Goal: Task Accomplishment & Management: Use online tool/utility

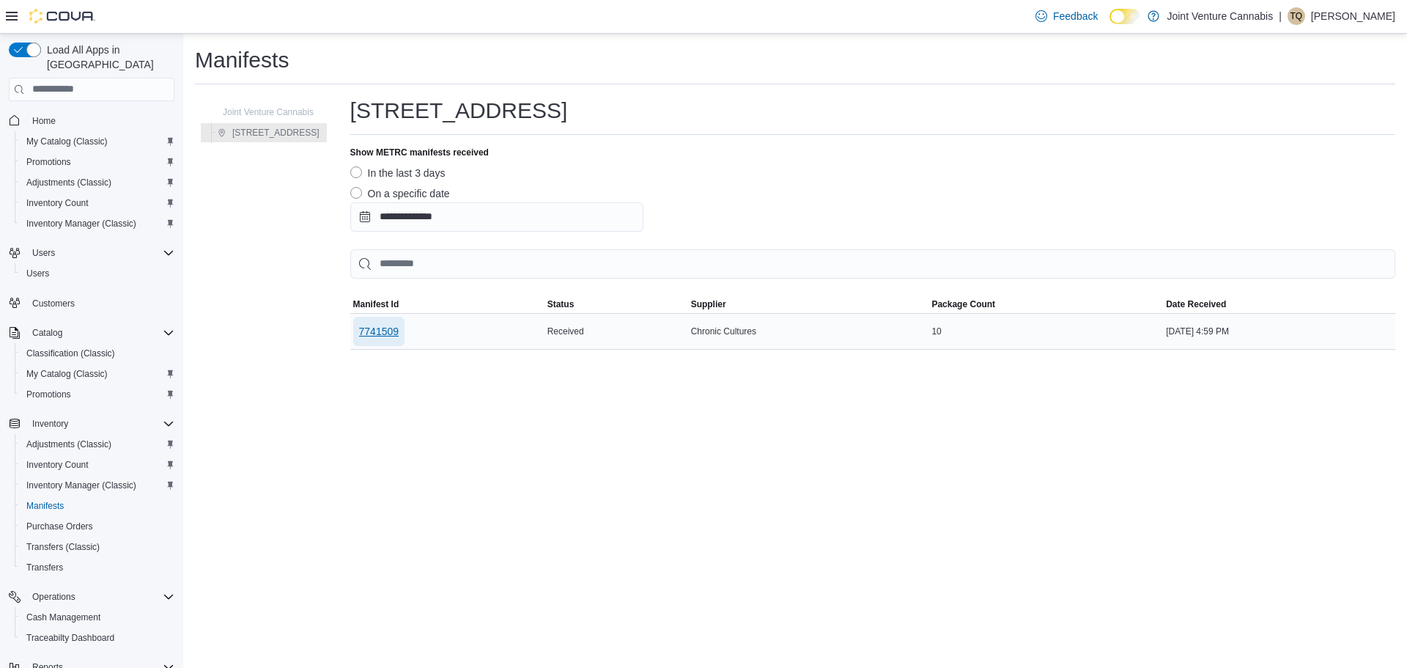
click at [371, 320] on span "7741509" at bounding box center [379, 331] width 40 height 29
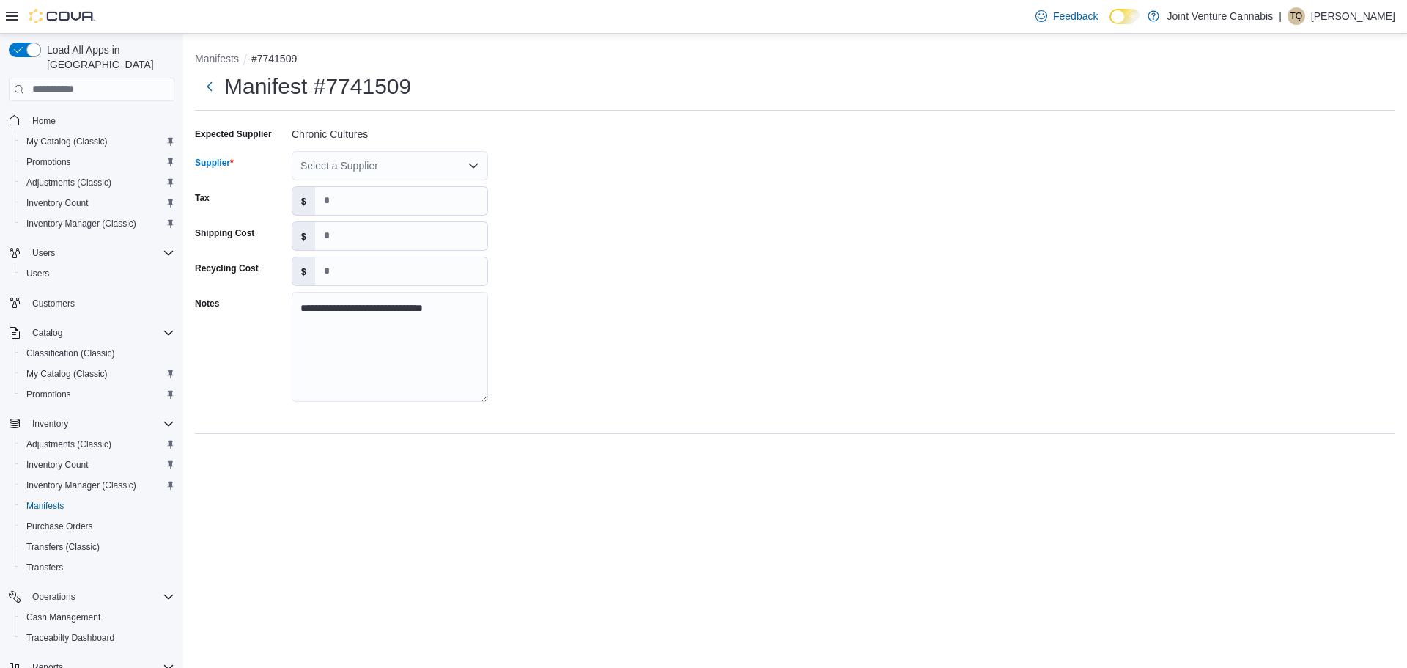
click at [325, 163] on div "Select a Supplier" at bounding box center [390, 165] width 196 height 29
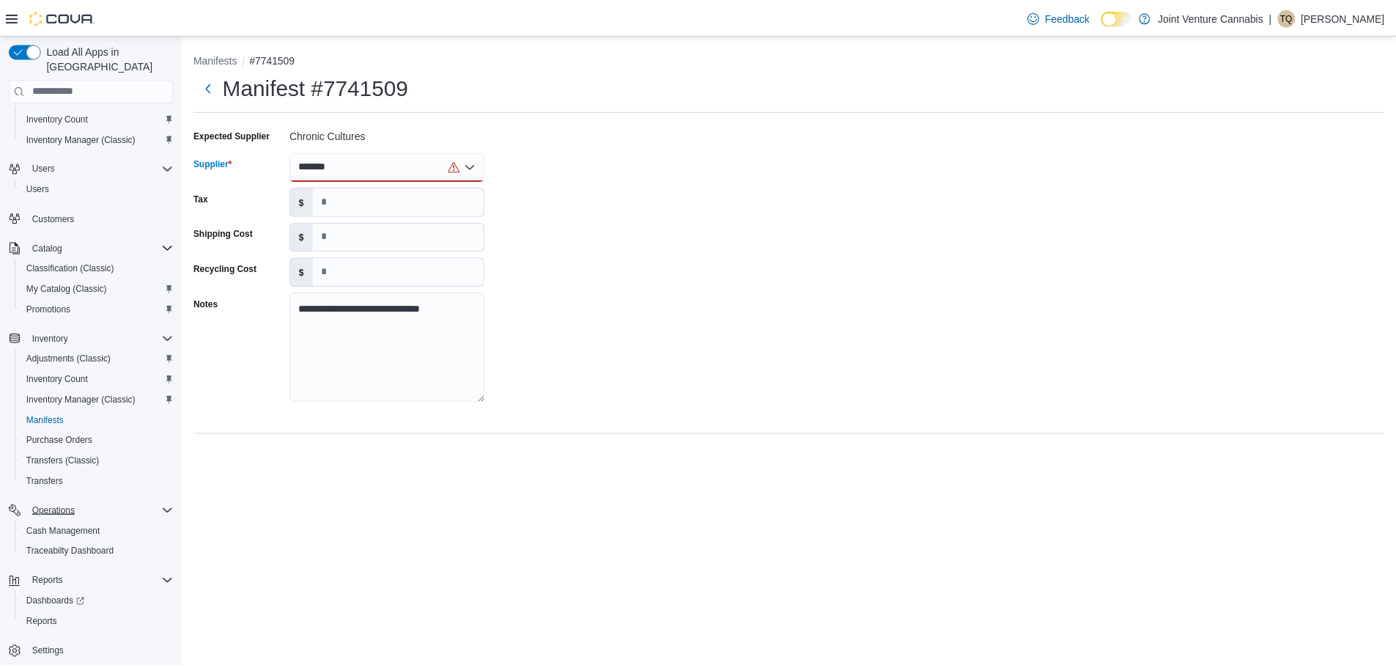
scroll to position [89, 0]
type input "*******"
click at [25, 640] on span "Settings" at bounding box center [92, 649] width 166 height 18
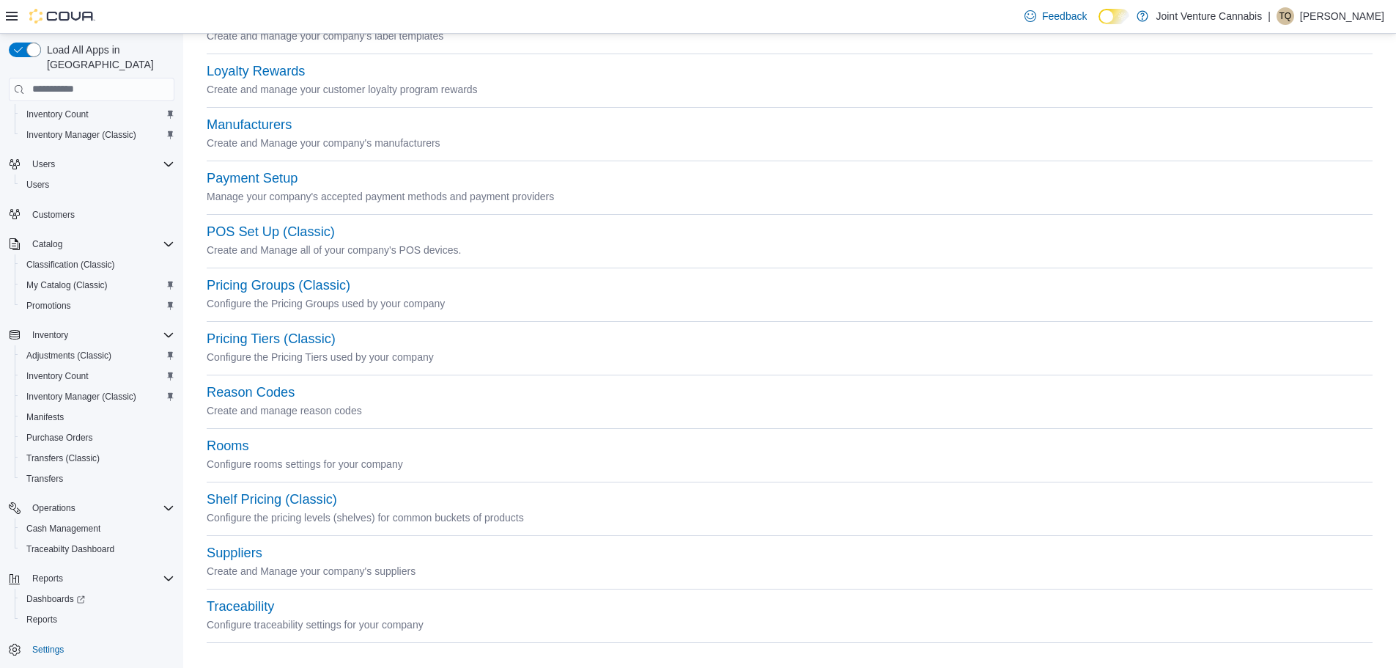
scroll to position [480, 0]
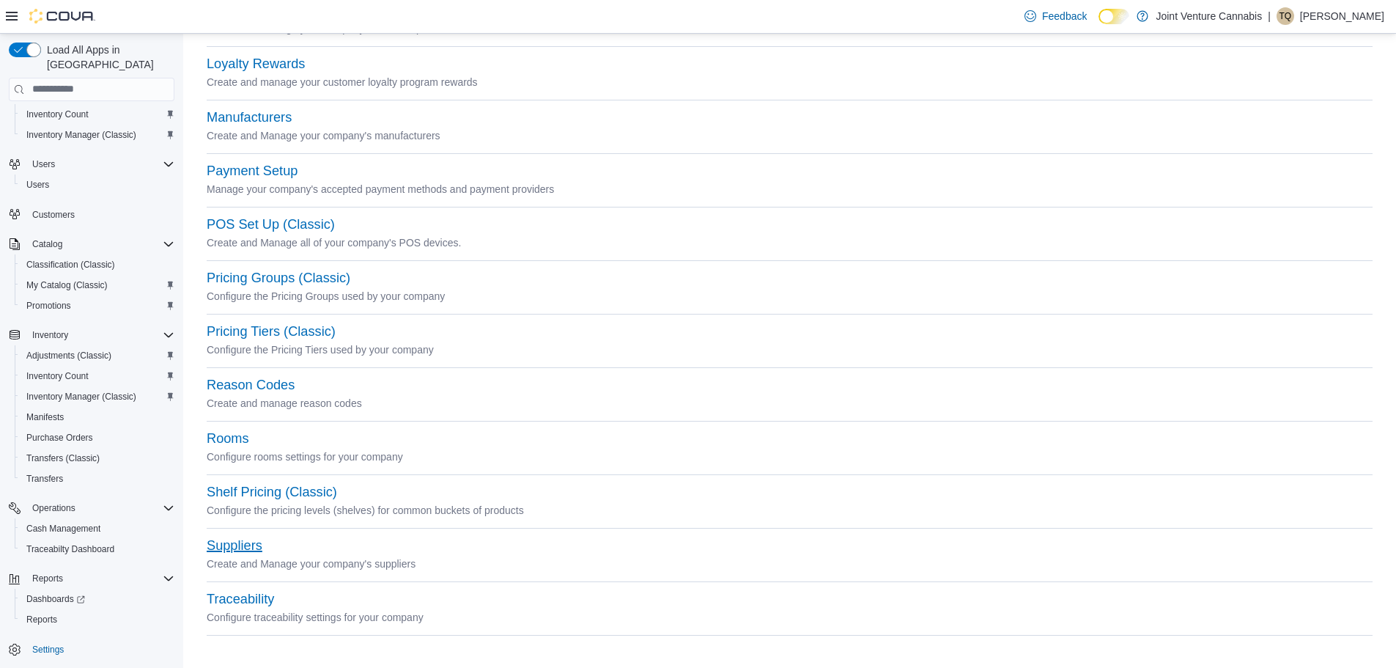
click at [240, 547] on button "Suppliers" at bounding box center [235, 545] width 56 height 15
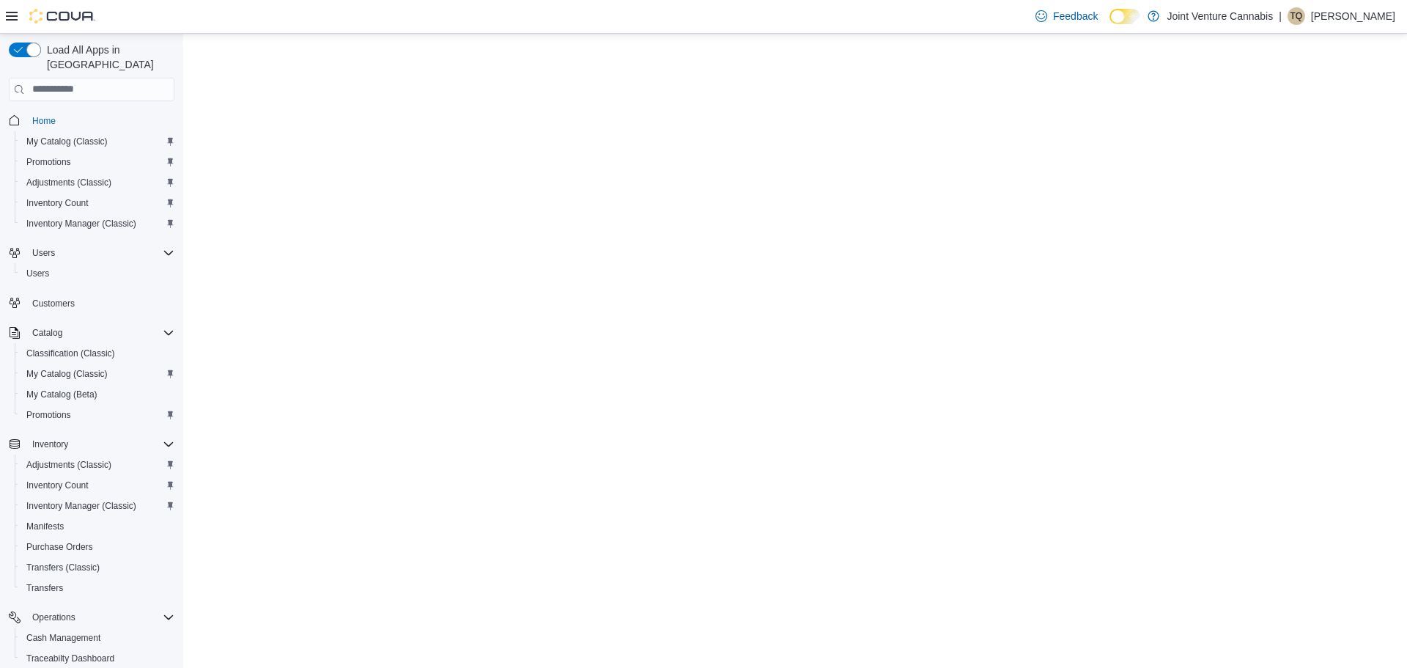
select select "**********"
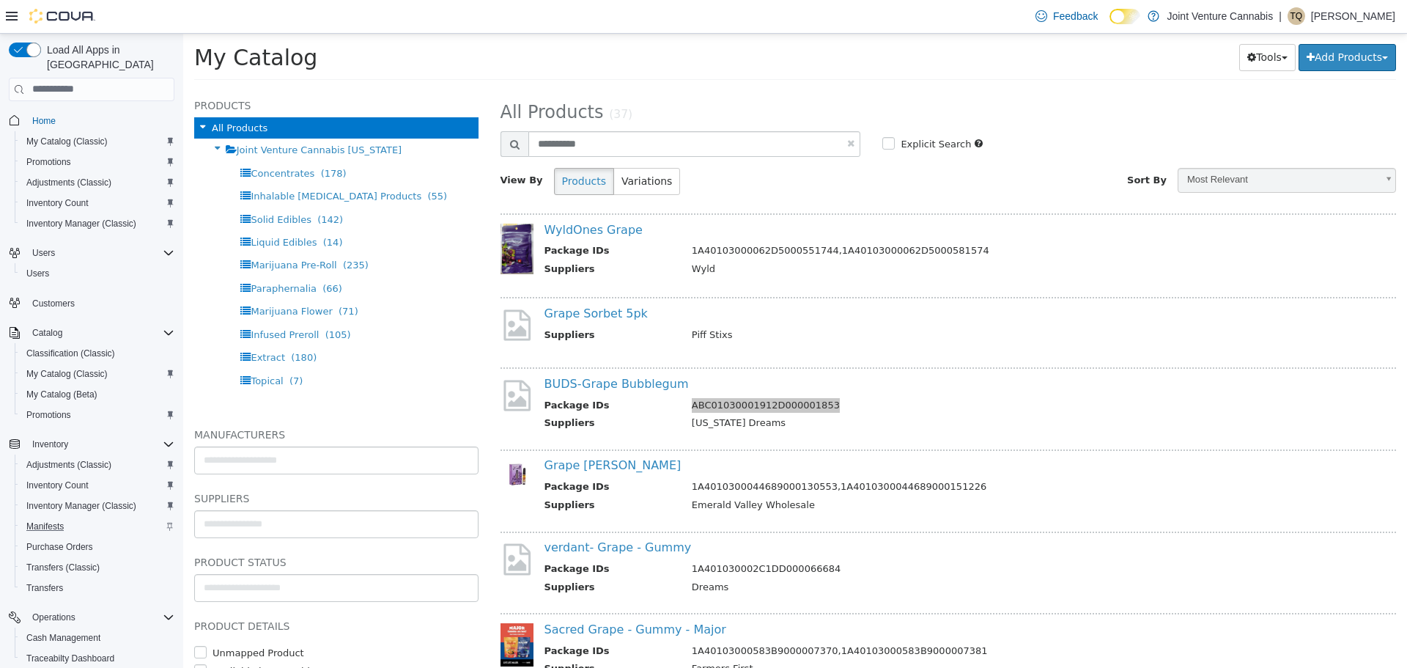
click at [85, 517] on div "Manifests" at bounding box center [98, 526] width 154 height 18
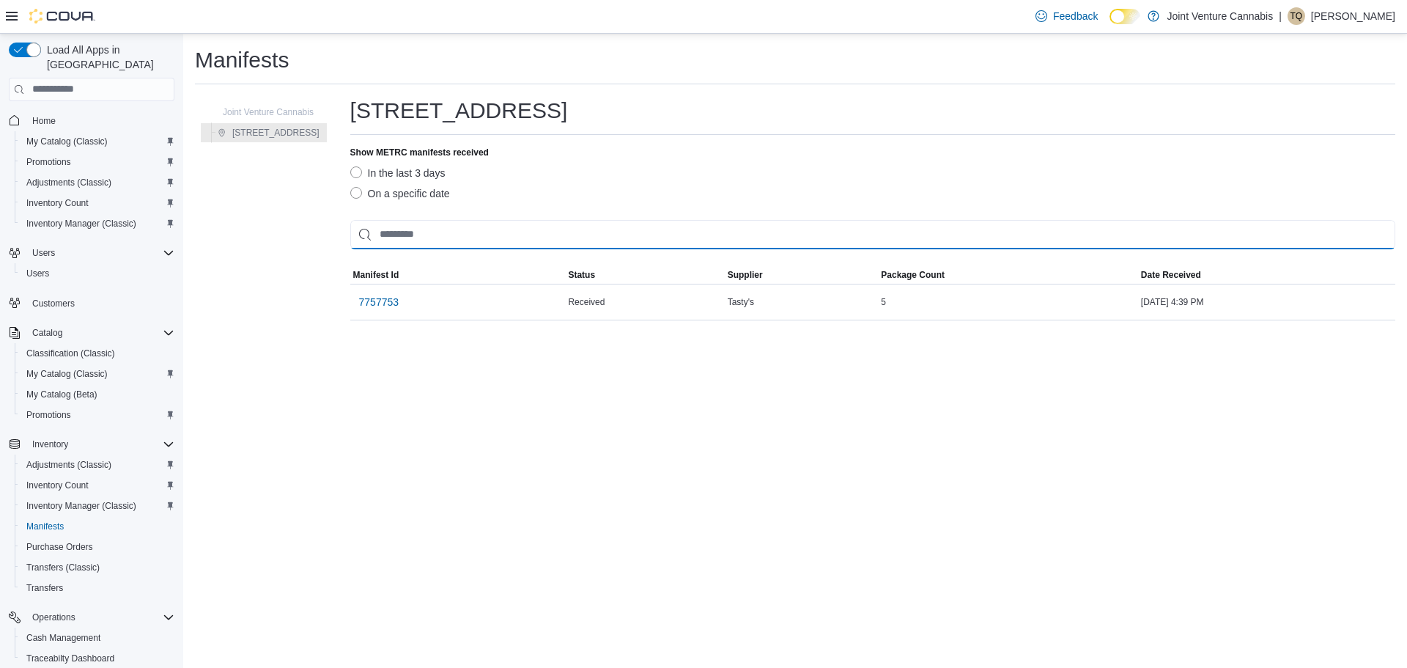
click at [431, 236] on input "This is a search bar. As you type, the results lower in the page will automatic…" at bounding box center [872, 234] width 1045 height 29
type input "*"
click at [512, 242] on input "This is a search bar. As you type, the results lower in the page will automatic…" at bounding box center [872, 234] width 1045 height 29
